Goal: Check status: Check status

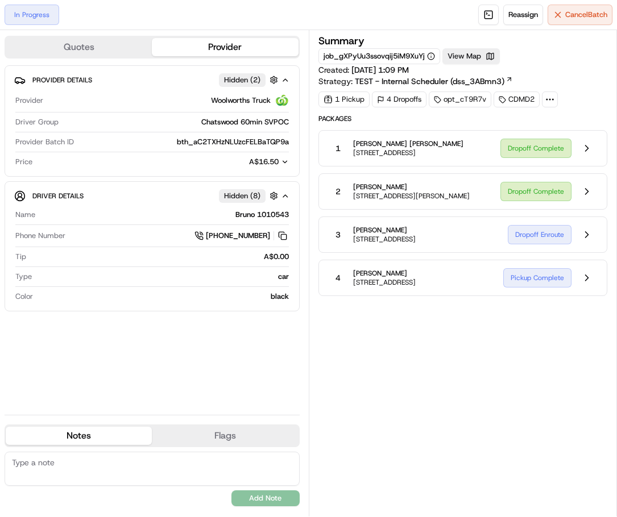
click at [466, 350] on div "Summary job_gXPyUu3ssovqij5iM9XuYj View Map Created: [DATE] 1:09 PM Strategy: T…" at bounding box center [462, 273] width 289 height 475
click at [416, 244] on span "[STREET_ADDRESS]" at bounding box center [384, 239] width 63 height 9
drag, startPoint x: 548, startPoint y: 249, endPoint x: 577, endPoint y: 247, distance: 29.0
click at [547, 246] on div "Dropoff Enroute" at bounding box center [553, 235] width 90 height 22
click at [583, 246] on button at bounding box center [587, 235] width 22 height 22
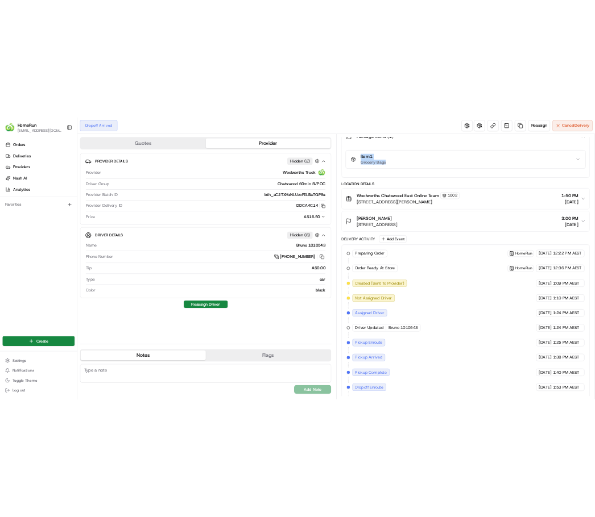
scroll to position [222, 0]
